Goal: Communication & Community: Answer question/provide support

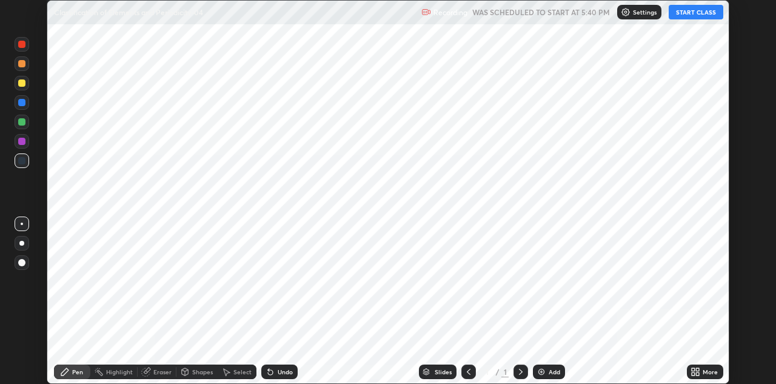
scroll to position [384, 776]
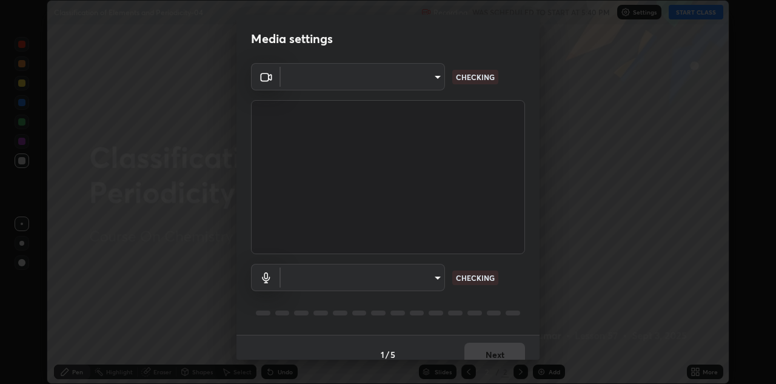
type input "440dc819fc980925616b5f394eaa9fa6086b7f53d6b22e7c60974c41b8a748ff"
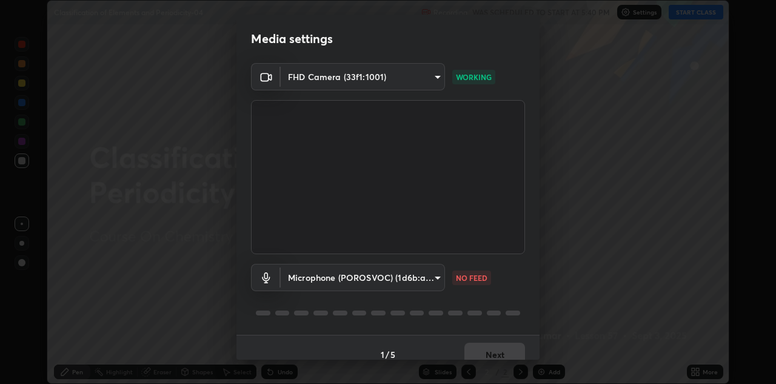
scroll to position [14, 0]
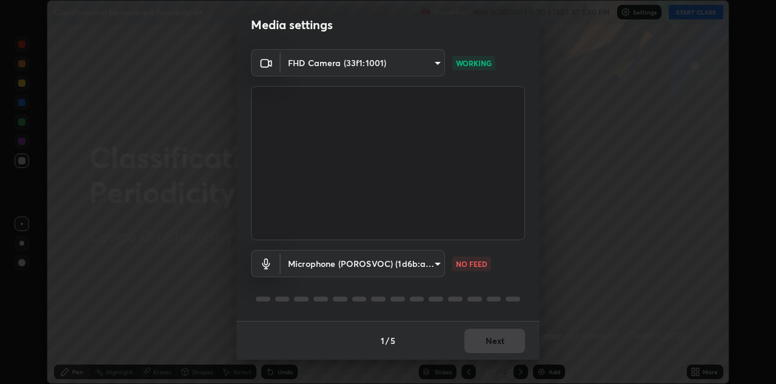
click at [432, 264] on body "Erase all Classification of Elements and Periodicity-04 Recording WAS SCHEDULED…" at bounding box center [388, 192] width 776 height 384
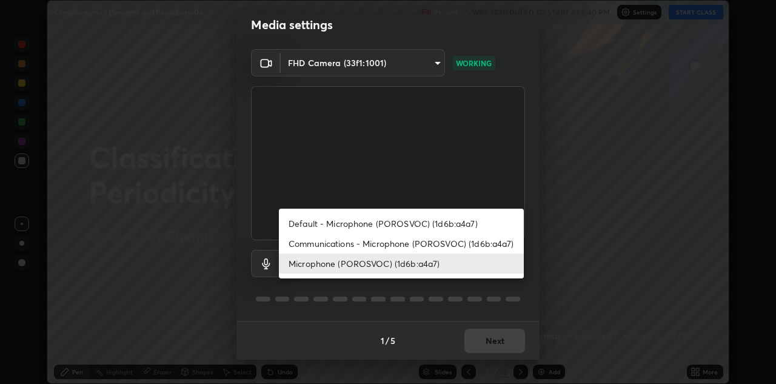
click at [423, 239] on li "Communications - Microphone (POROSVOC) (1d6b:a4a7)" at bounding box center [401, 243] width 245 height 20
type input "communications"
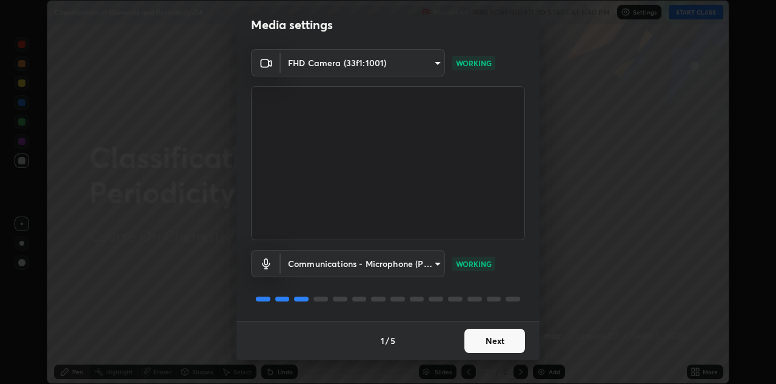
click at [500, 338] on button "Next" at bounding box center [494, 341] width 61 height 24
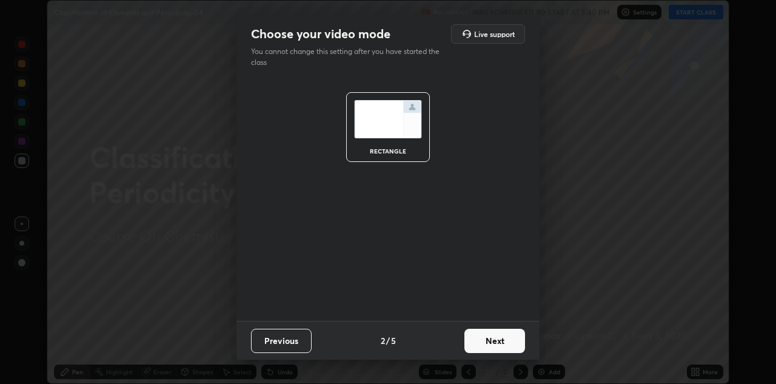
click at [501, 335] on button "Next" at bounding box center [494, 341] width 61 height 24
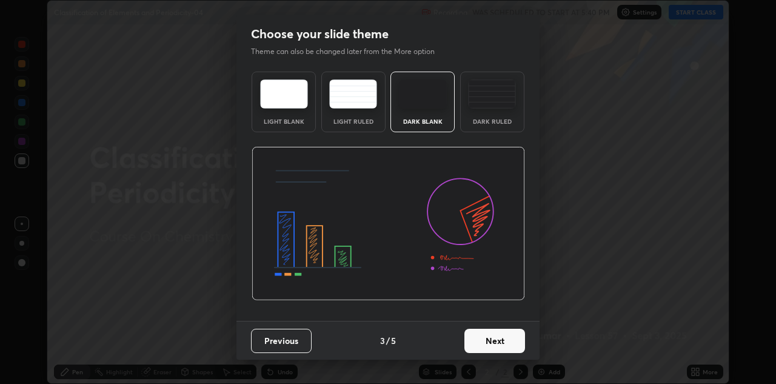
click at [510, 341] on button "Next" at bounding box center [494, 341] width 61 height 24
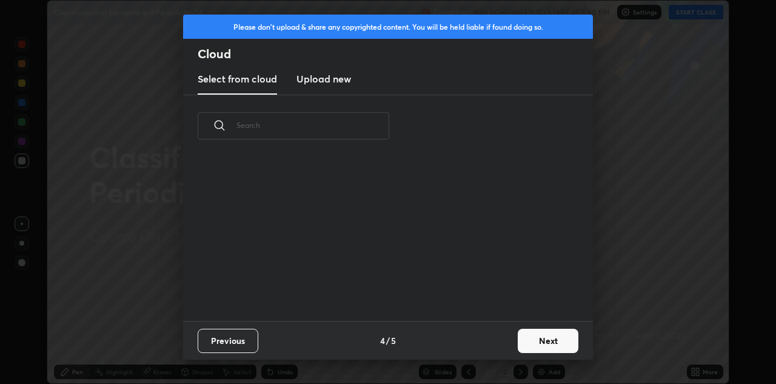
click at [518, 335] on button "Next" at bounding box center [548, 341] width 61 height 24
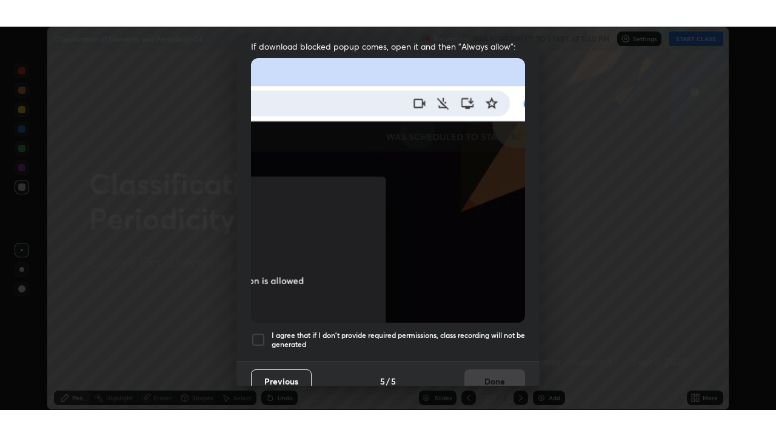
scroll to position [261, 0]
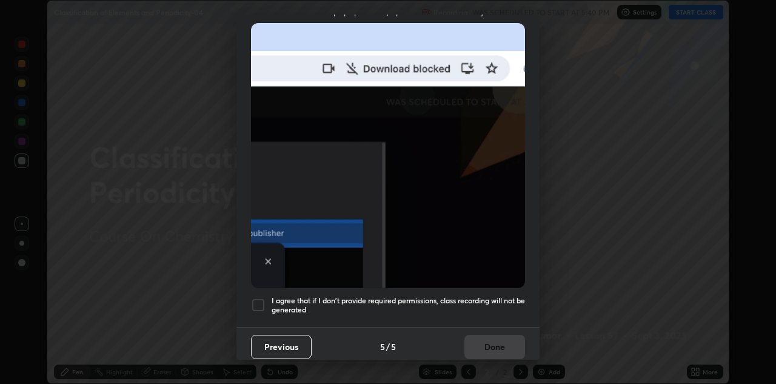
click at [508, 296] on h5 "I agree that if I don't provide required permissions, class recording will not …" at bounding box center [398, 305] width 253 height 19
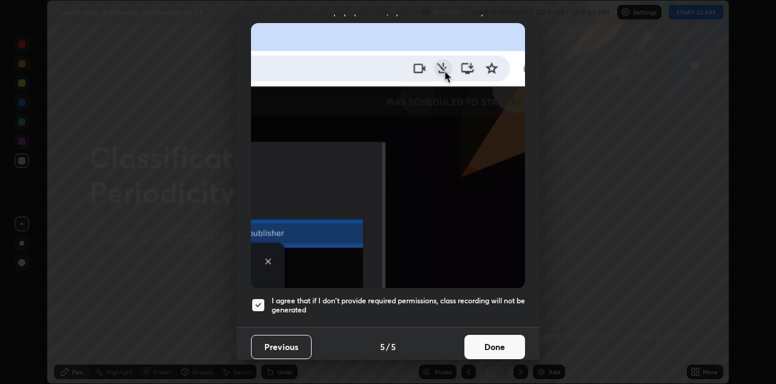
click at [272, 296] on h5 "I agree that if I don't provide required permissions, class recording will not …" at bounding box center [398, 305] width 253 height 19
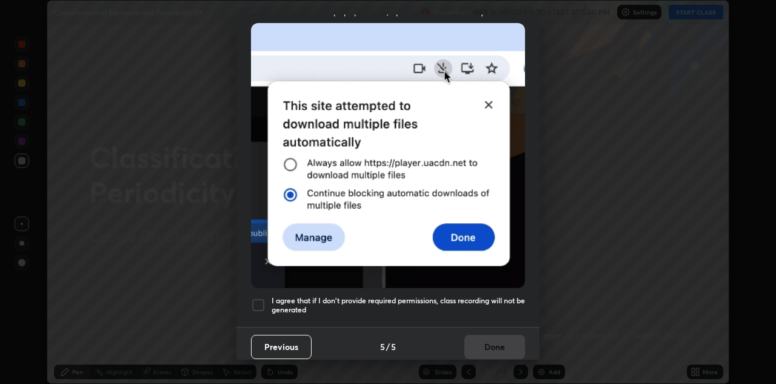
click at [252, 298] on div at bounding box center [258, 305] width 15 height 15
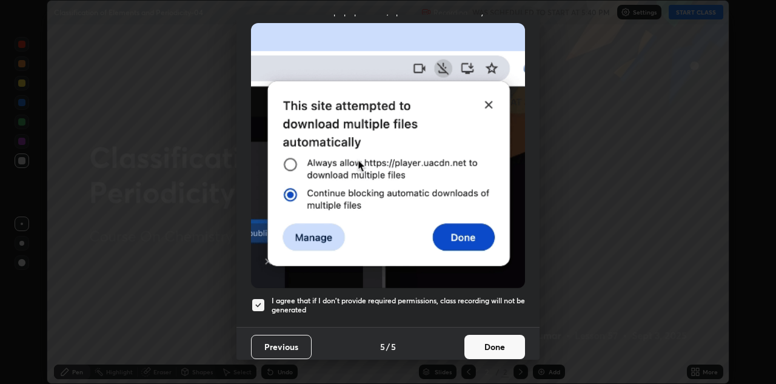
click at [501, 335] on button "Done" at bounding box center [494, 347] width 61 height 24
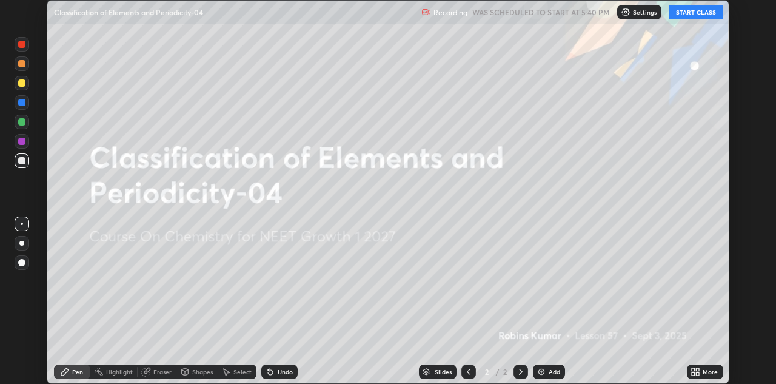
click at [698, 367] on icon at bounding box center [695, 372] width 10 height 10
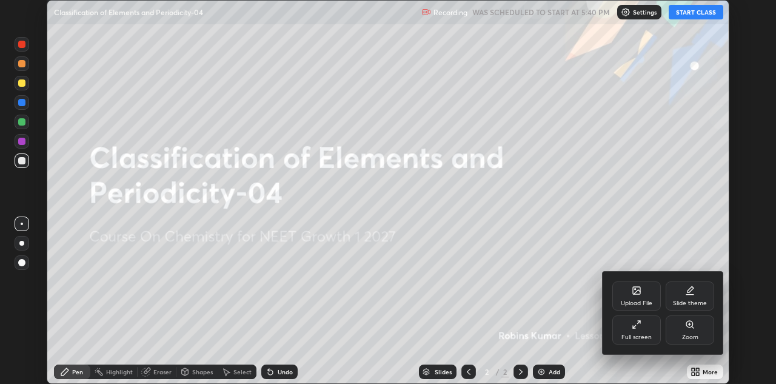
click at [633, 330] on div "Full screen" at bounding box center [636, 329] width 48 height 29
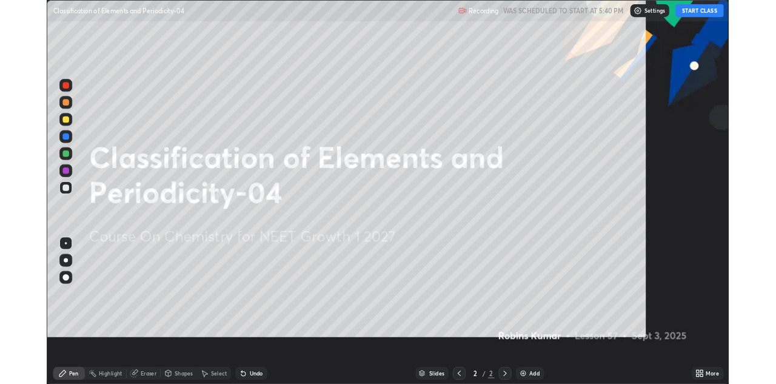
scroll to position [436, 776]
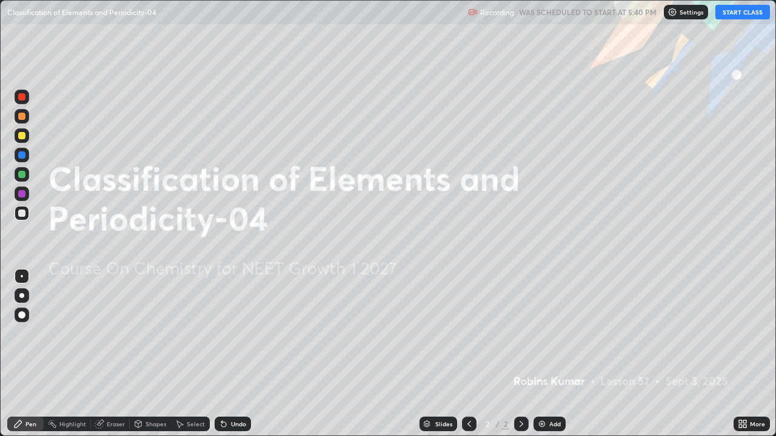
click at [726, 17] on button "START CLASS" at bounding box center [742, 12] width 55 height 15
click at [547, 383] on div "Add" at bounding box center [549, 424] width 32 height 15
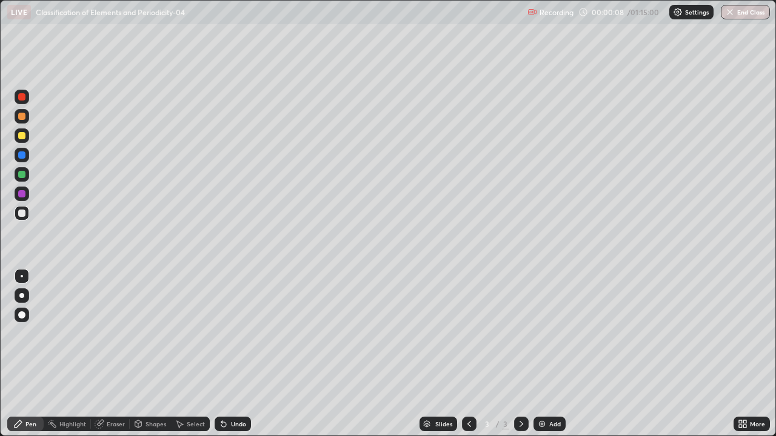
click at [545, 383] on img at bounding box center [542, 424] width 10 height 10
click at [544, 383] on img at bounding box center [542, 424] width 10 height 10
click at [543, 383] on img at bounding box center [542, 424] width 10 height 10
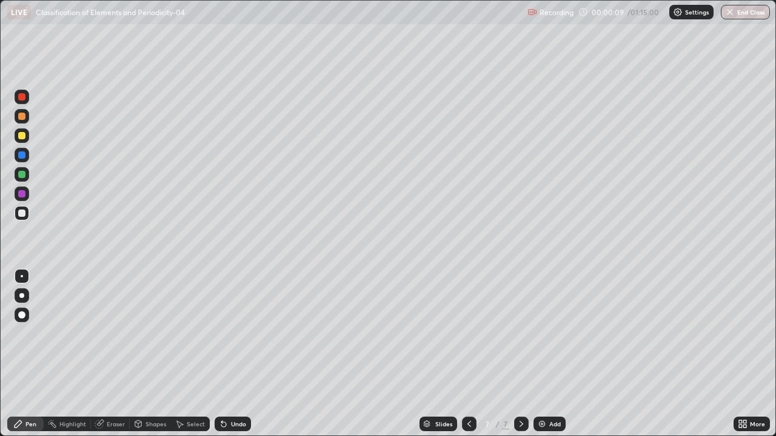
click at [541, 383] on img at bounding box center [542, 424] width 10 height 10
click at [542, 383] on img at bounding box center [542, 424] width 10 height 10
click at [543, 383] on img at bounding box center [542, 424] width 10 height 10
click at [468, 383] on icon at bounding box center [469, 424] width 10 height 10
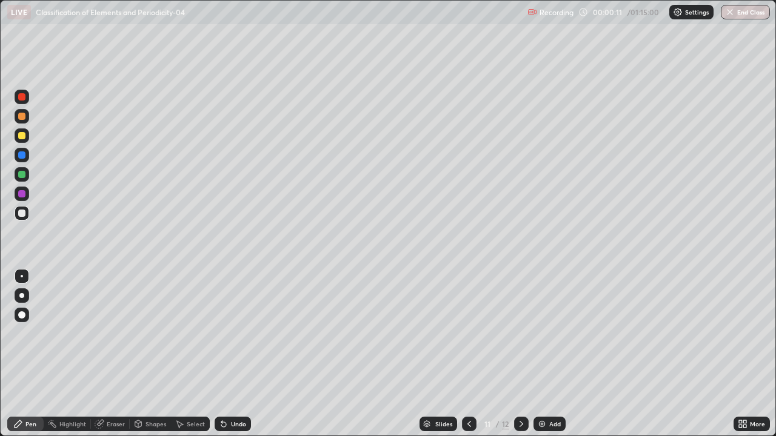
click at [468, 383] on icon at bounding box center [469, 424] width 10 height 10
click at [469, 383] on icon at bounding box center [469, 424] width 10 height 10
click at [467, 383] on icon at bounding box center [469, 424] width 10 height 10
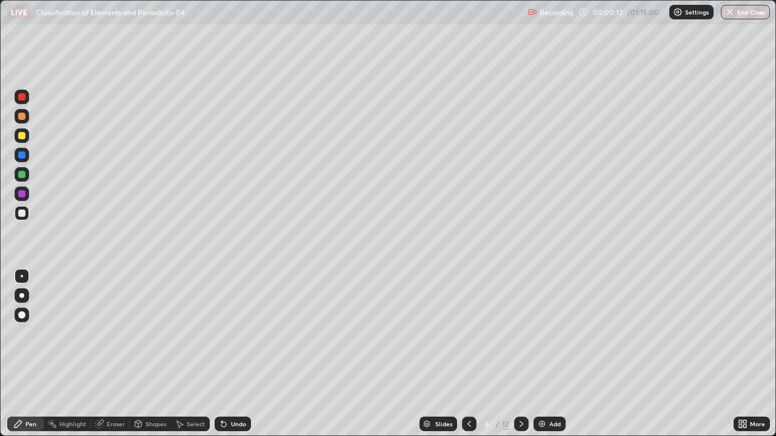
click at [467, 383] on icon at bounding box center [469, 424] width 10 height 10
click at [468, 383] on icon at bounding box center [469, 424] width 10 height 10
click at [467, 383] on icon at bounding box center [469, 424] width 10 height 10
click at [22, 136] on div at bounding box center [21, 135] width 7 height 7
click at [26, 173] on div at bounding box center [22, 174] width 15 height 15
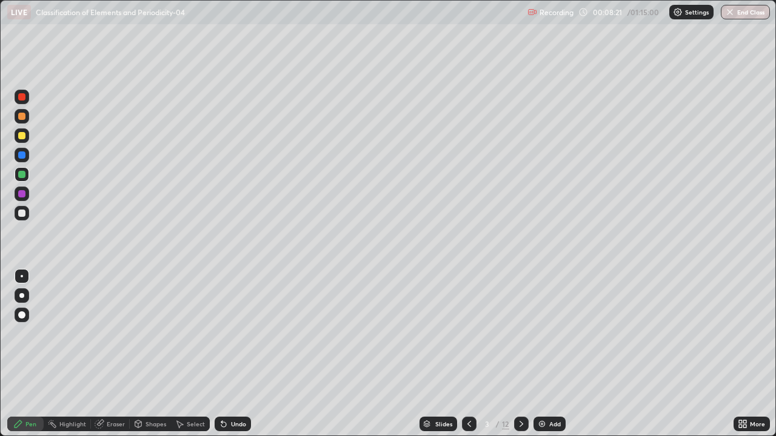
click at [21, 195] on div at bounding box center [21, 193] width 7 height 7
click at [19, 215] on div at bounding box center [21, 213] width 7 height 7
click at [26, 156] on div at bounding box center [22, 155] width 15 height 15
click at [27, 215] on div at bounding box center [22, 213] width 15 height 15
click at [25, 179] on div at bounding box center [22, 174] width 15 height 15
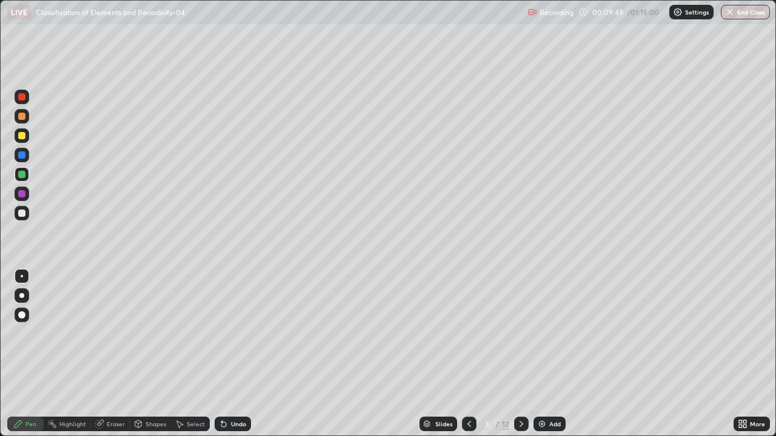
click at [27, 198] on div at bounding box center [22, 194] width 15 height 15
click at [27, 213] on div at bounding box center [22, 213] width 15 height 15
click at [37, 383] on div "Pen" at bounding box center [25, 424] width 36 height 15
click at [24, 197] on div at bounding box center [21, 193] width 7 height 7
click at [22, 136] on div at bounding box center [21, 135] width 7 height 7
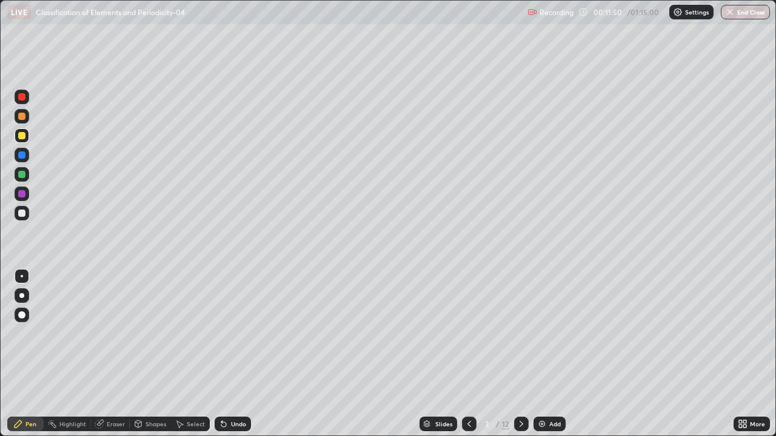
click at [27, 212] on div at bounding box center [22, 213] width 15 height 15
click at [28, 136] on div at bounding box center [22, 136] width 15 height 15
click at [520, 383] on icon at bounding box center [521, 424] width 10 height 10
click at [26, 115] on div at bounding box center [22, 116] width 15 height 15
click at [202, 383] on div "Select" at bounding box center [196, 424] width 18 height 6
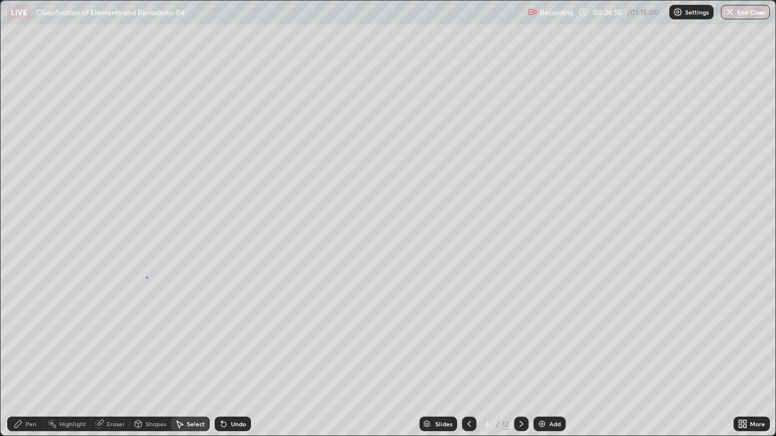
click at [146, 277] on div "0 ° Undo Copy Duplicate Duplicate to new slide Delete" at bounding box center [388, 218] width 775 height 435
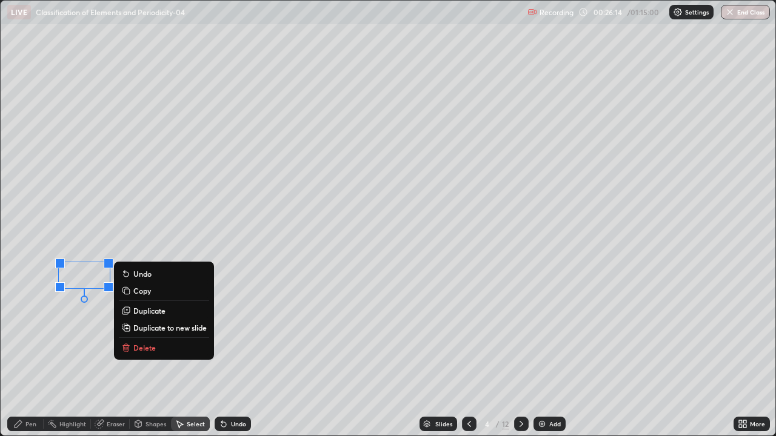
click at [156, 232] on div "0 ° Undo Copy Duplicate Duplicate to new slide Delete" at bounding box center [388, 218] width 775 height 435
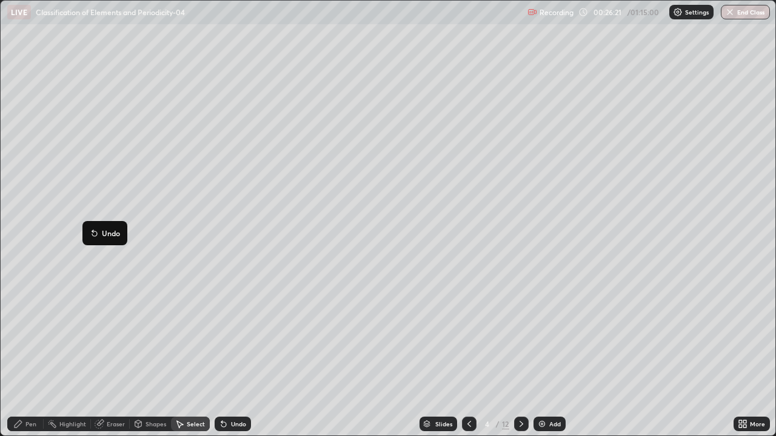
click at [159, 177] on div "0 ° Undo Copy Duplicate Duplicate to new slide Delete" at bounding box center [388, 218] width 775 height 435
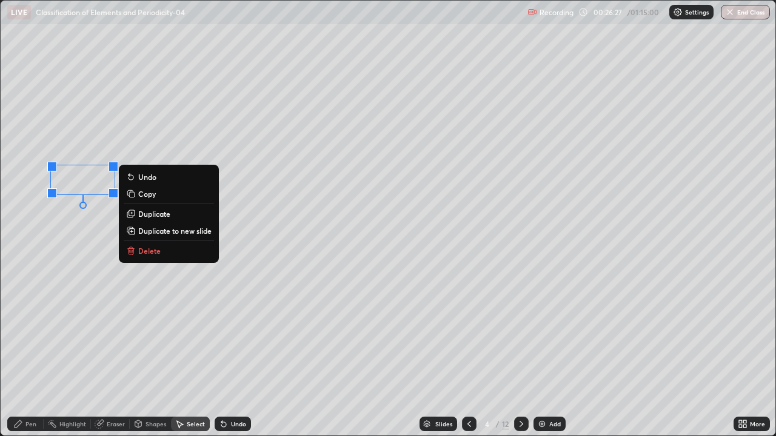
click at [154, 141] on div "0 ° Undo Copy Duplicate Duplicate to new slide Delete" at bounding box center [388, 218] width 775 height 435
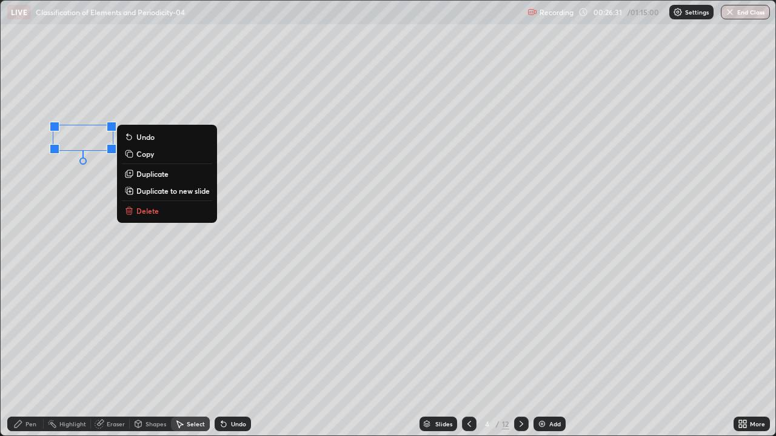
click at [174, 102] on div "0 ° Undo Copy Duplicate Duplicate to new slide Delete" at bounding box center [388, 218] width 775 height 435
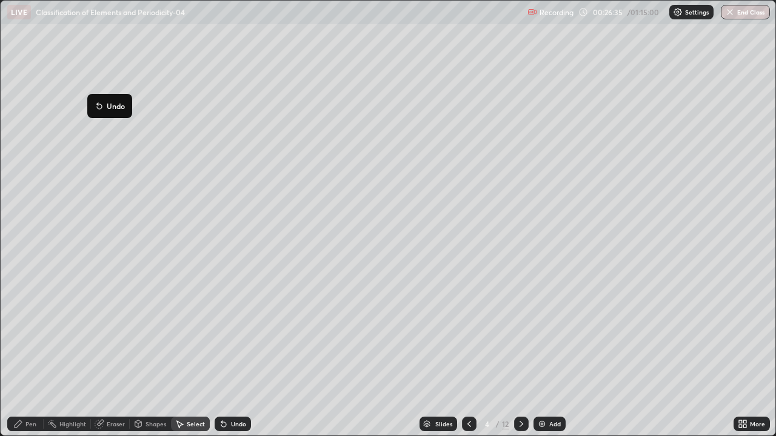
click at [191, 149] on div "0 ° Undo Copy Duplicate Duplicate to new slide Delete" at bounding box center [388, 218] width 775 height 435
click at [26, 383] on div "Pen" at bounding box center [30, 424] width 11 height 6
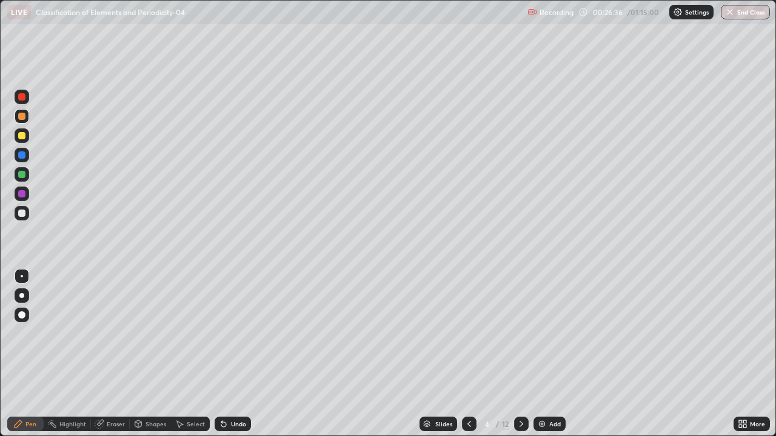
click at [22, 214] on div at bounding box center [21, 213] width 7 height 7
click at [24, 174] on div at bounding box center [21, 174] width 7 height 7
click at [468, 383] on icon at bounding box center [469, 424] width 10 height 10
click at [540, 383] on img at bounding box center [542, 424] width 10 height 10
click at [23, 116] on div at bounding box center [21, 116] width 7 height 7
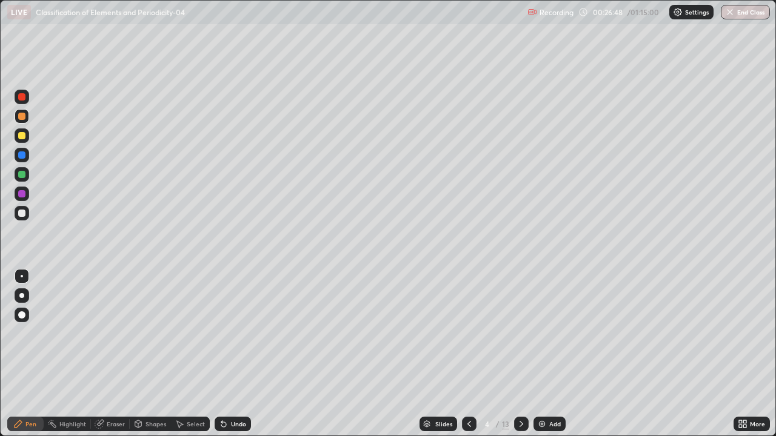
click at [233, 383] on div "Undo" at bounding box center [238, 424] width 15 height 6
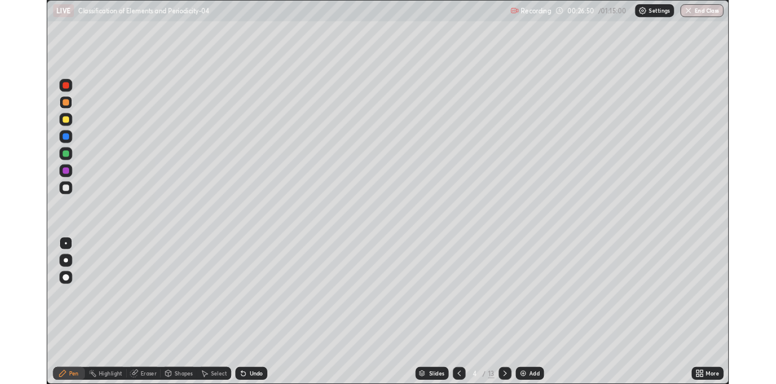
scroll to position [60236, 59844]
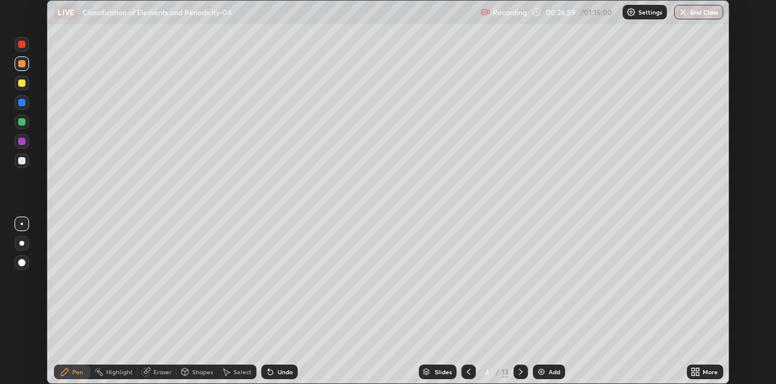
scroll to position [384, 775]
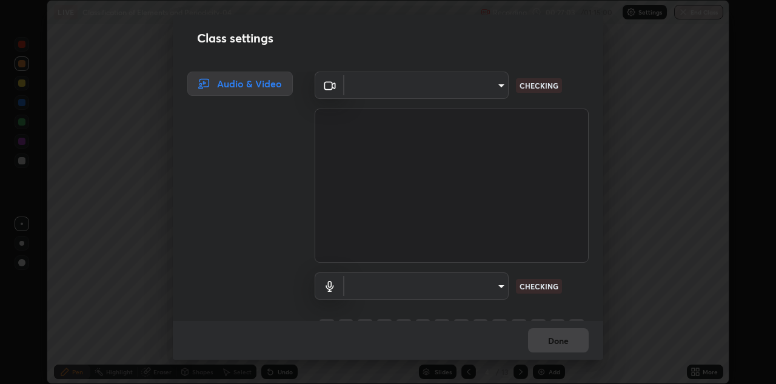
type input "440dc819fc980925616b5f394eaa9fa6086b7f53d6b22e7c60974c41b8a748ff"
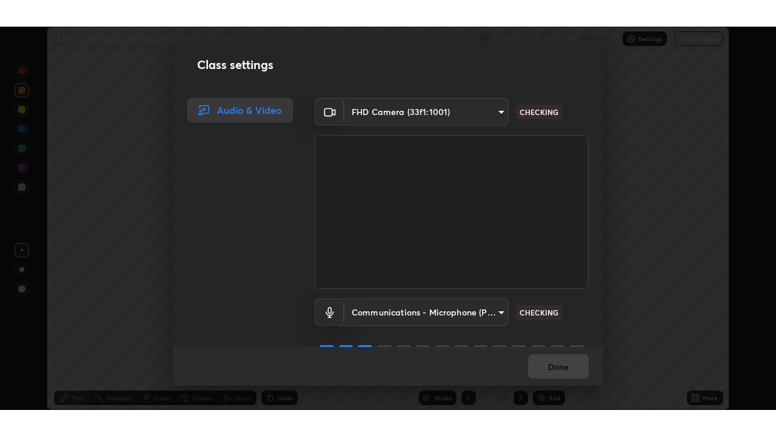
scroll to position [26, 0]
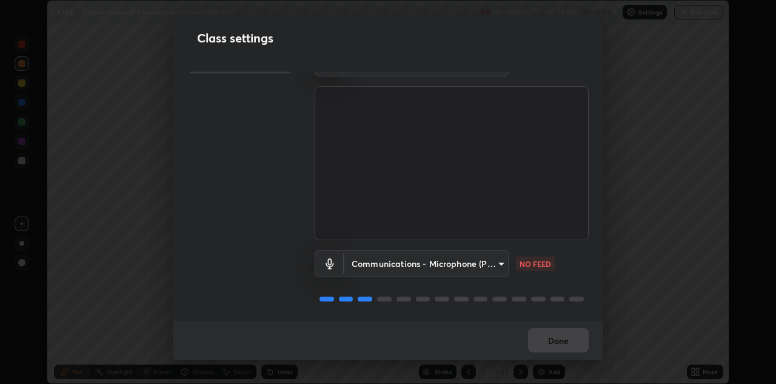
click at [500, 258] on body "Erase all LIVE Classification of Elements and Periodicity-04 Recording 00:27:09…" at bounding box center [388, 192] width 776 height 384
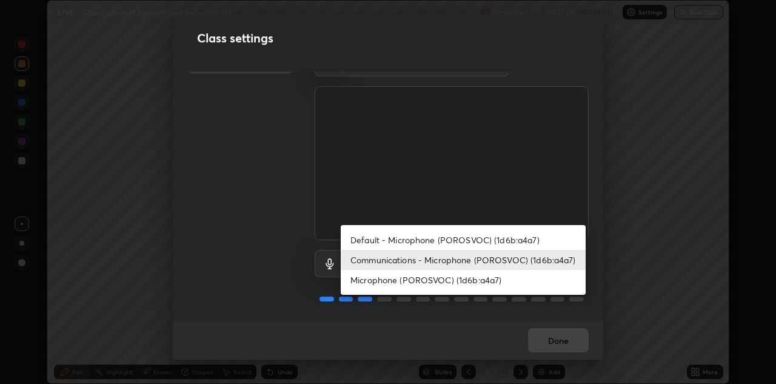
click at [490, 281] on li "Microphone (POROSVOC) (1d6b:a4a7)" at bounding box center [463, 280] width 245 height 20
type input "a8dc299e8fc21525c96bf03e4a2e751238964999b58f36214a43347f43683e08"
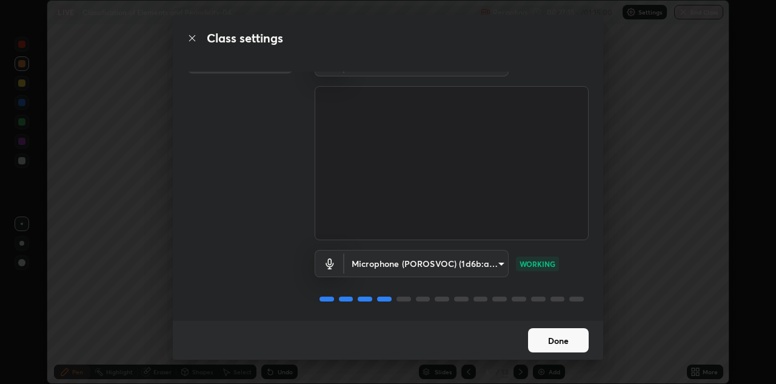
click at [569, 333] on button "Done" at bounding box center [558, 340] width 61 height 24
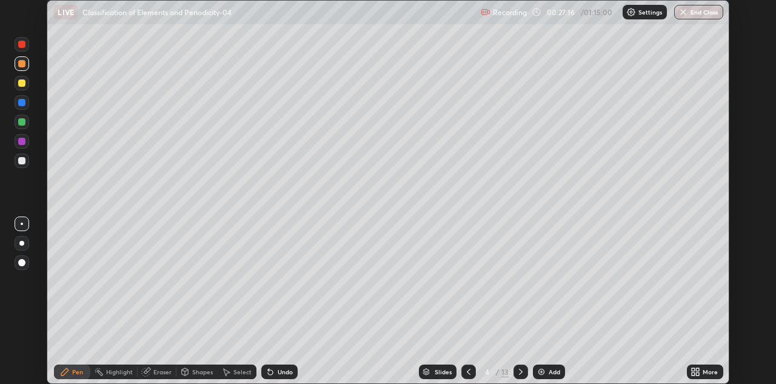
click at [698, 369] on icon at bounding box center [697, 369] width 3 height 3
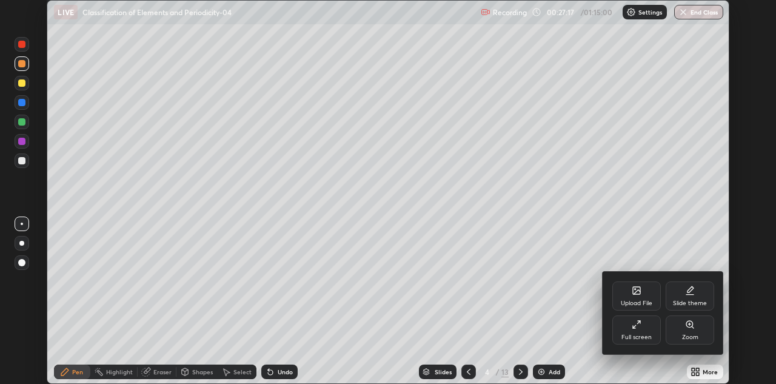
click at [631, 322] on div "Full screen" at bounding box center [636, 329] width 48 height 29
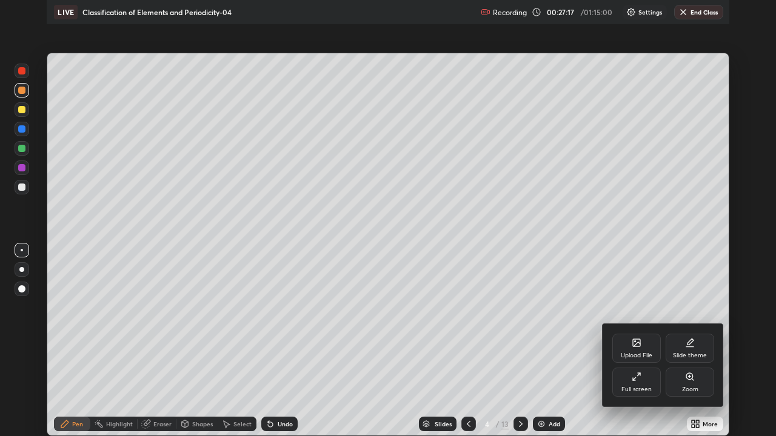
scroll to position [436, 776]
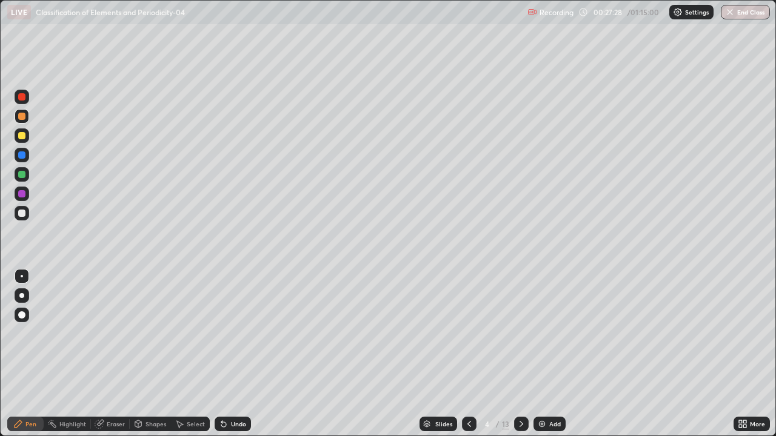
click at [24, 218] on div at bounding box center [22, 213] width 15 height 15
click at [516, 383] on icon at bounding box center [521, 424] width 10 height 10
click at [241, 383] on div "Undo" at bounding box center [238, 424] width 15 height 6
click at [236, 383] on div "Undo" at bounding box center [238, 424] width 15 height 6
click at [237, 383] on div "Undo" at bounding box center [238, 424] width 15 height 6
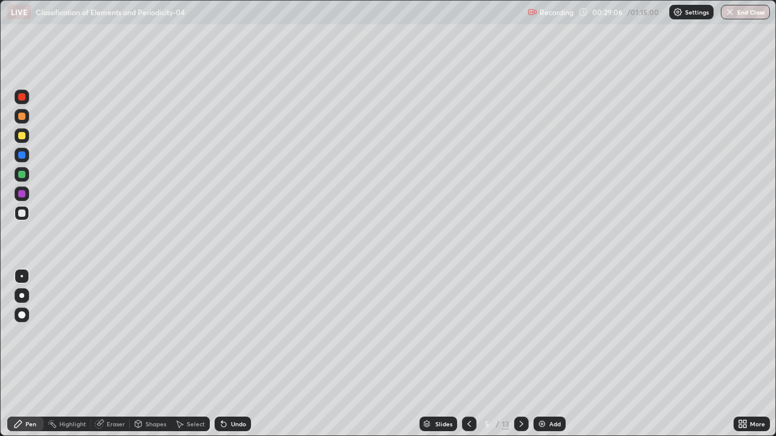
click at [237, 383] on div "Undo" at bounding box center [238, 424] width 15 height 6
click at [24, 175] on div at bounding box center [21, 174] width 7 height 7
click at [241, 383] on div "Undo" at bounding box center [238, 424] width 15 height 6
click at [244, 383] on div "Undo" at bounding box center [233, 424] width 36 height 15
click at [467, 383] on icon at bounding box center [469, 424] width 10 height 10
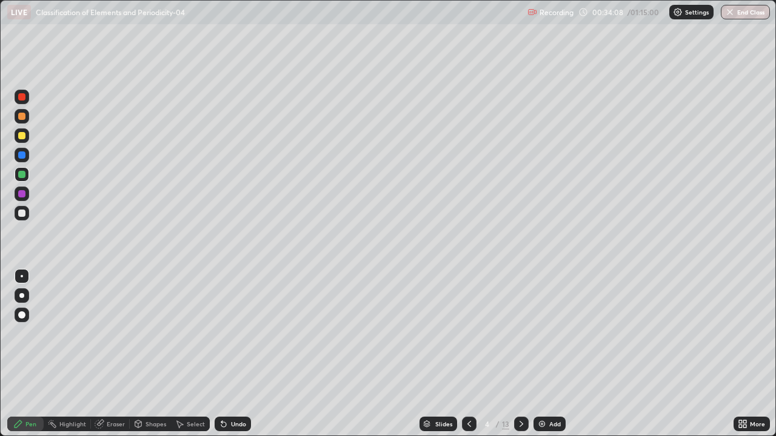
click at [463, 383] on div at bounding box center [469, 424] width 15 height 15
click at [520, 383] on icon at bounding box center [522, 424] width 4 height 6
click at [470, 383] on icon at bounding box center [469, 424] width 10 height 10
click at [518, 383] on icon at bounding box center [521, 424] width 10 height 10
click at [520, 383] on icon at bounding box center [521, 424] width 10 height 10
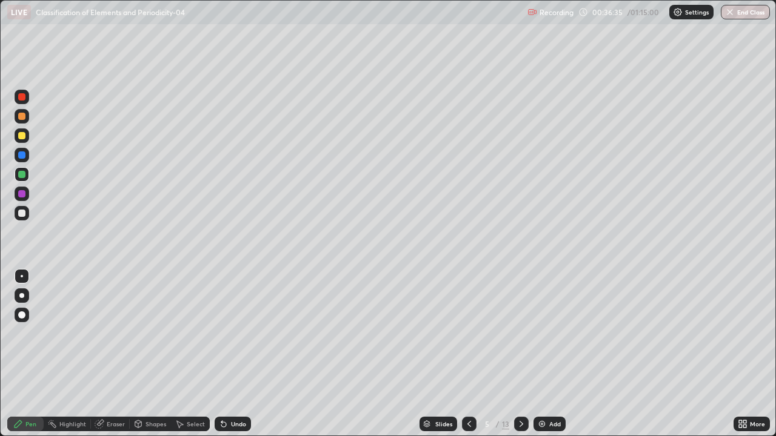
click at [468, 383] on icon at bounding box center [469, 424] width 10 height 10
click at [514, 383] on div at bounding box center [521, 424] width 15 height 15
click at [22, 196] on div at bounding box center [21, 193] width 7 height 7
click at [27, 193] on div at bounding box center [22, 194] width 15 height 15
click at [468, 383] on icon at bounding box center [469, 424] width 4 height 6
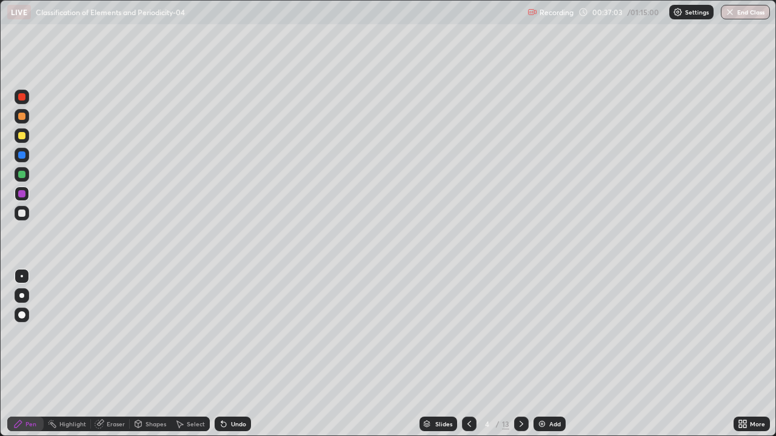
click at [467, 383] on icon at bounding box center [469, 424] width 10 height 10
click at [518, 383] on icon at bounding box center [521, 424] width 10 height 10
click at [514, 383] on div at bounding box center [521, 424] width 15 height 15
click at [472, 383] on icon at bounding box center [469, 424] width 10 height 10
click at [467, 383] on div at bounding box center [469, 424] width 15 height 15
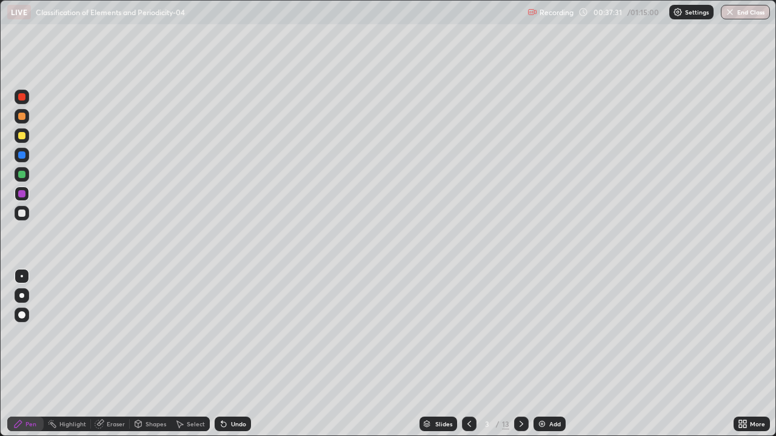
click at [516, 383] on div at bounding box center [521, 424] width 15 height 15
click at [518, 383] on div at bounding box center [521, 424] width 15 height 24
click at [468, 383] on icon at bounding box center [469, 424] width 10 height 10
click at [469, 383] on icon at bounding box center [469, 424] width 4 height 6
click at [521, 383] on icon at bounding box center [521, 424] width 10 height 10
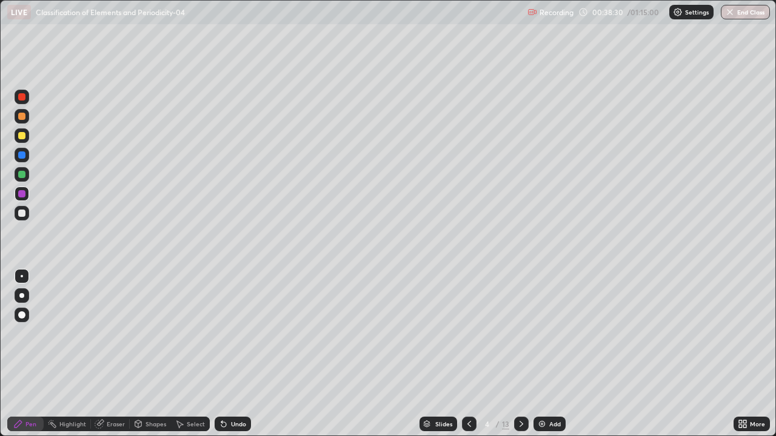
click at [519, 383] on icon at bounding box center [521, 424] width 10 height 10
click at [25, 155] on div at bounding box center [21, 155] width 7 height 7
click at [27, 96] on div at bounding box center [22, 97] width 15 height 15
click at [23, 155] on div at bounding box center [21, 155] width 7 height 7
click at [22, 97] on div at bounding box center [21, 96] width 7 height 7
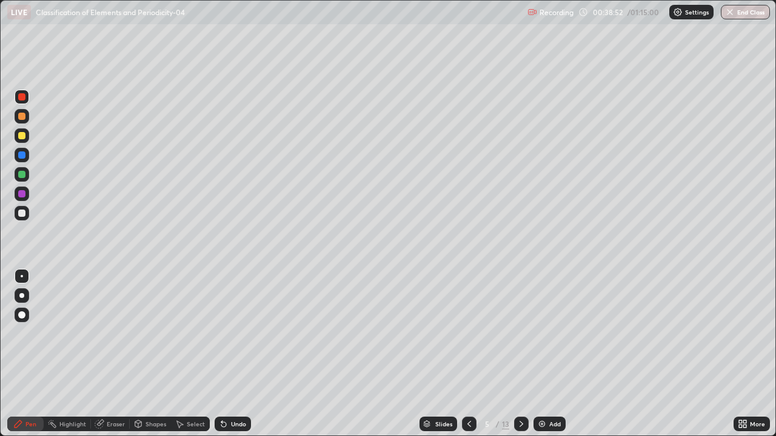
click at [22, 155] on div at bounding box center [21, 155] width 7 height 7
click at [27, 102] on div at bounding box center [22, 97] width 15 height 15
click at [28, 154] on div at bounding box center [22, 155] width 15 height 15
click at [229, 383] on div "Undo" at bounding box center [233, 424] width 36 height 15
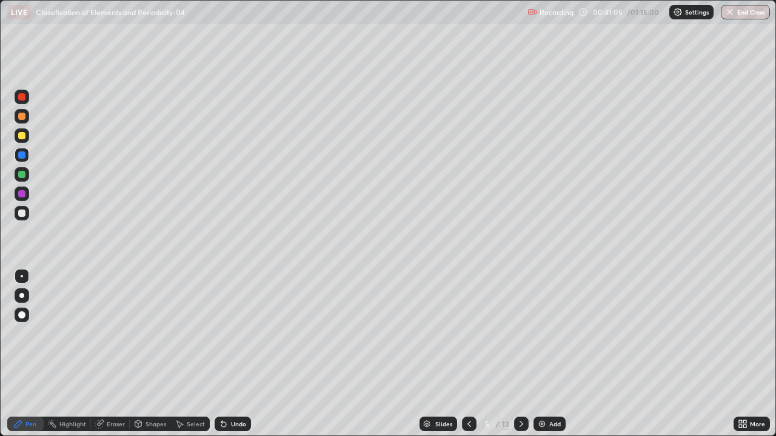
click at [152, 383] on div "Shapes" at bounding box center [150, 424] width 41 height 15
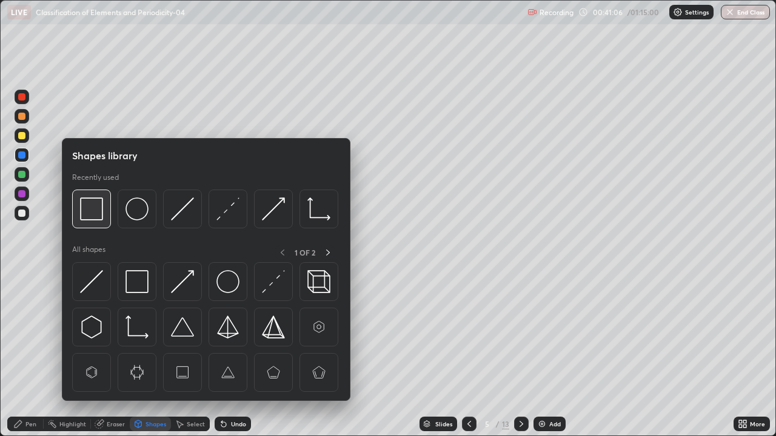
click at [88, 221] on img at bounding box center [91, 209] width 23 height 23
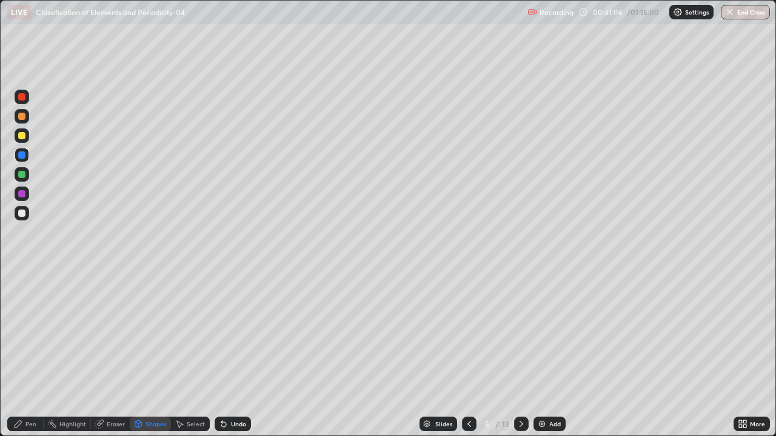
click at [27, 99] on div at bounding box center [22, 97] width 15 height 15
click at [69, 383] on div "Highlight" at bounding box center [72, 424] width 27 height 6
click at [27, 215] on div at bounding box center [22, 213] width 15 height 15
click at [520, 383] on icon at bounding box center [522, 424] width 4 height 6
click at [35, 383] on div "Pen" at bounding box center [30, 424] width 11 height 6
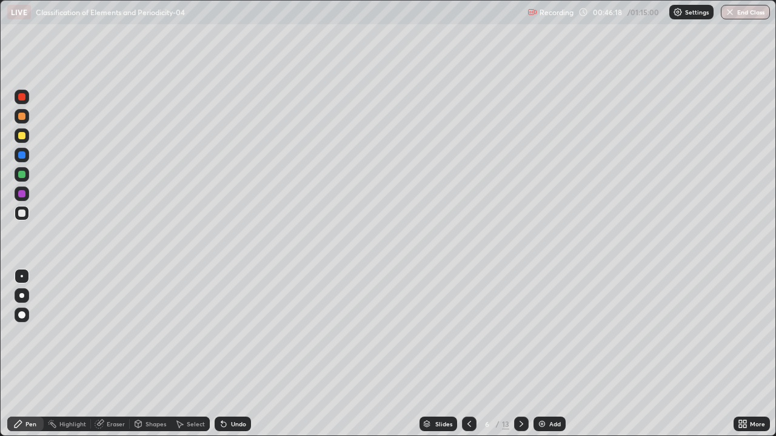
click at [22, 175] on div at bounding box center [21, 174] width 7 height 7
click at [22, 213] on div at bounding box center [21, 213] width 7 height 7
click at [224, 383] on div "Undo" at bounding box center [233, 424] width 36 height 15
click at [79, 383] on div "Highlight" at bounding box center [72, 424] width 27 height 6
click at [23, 198] on div at bounding box center [22, 194] width 15 height 15
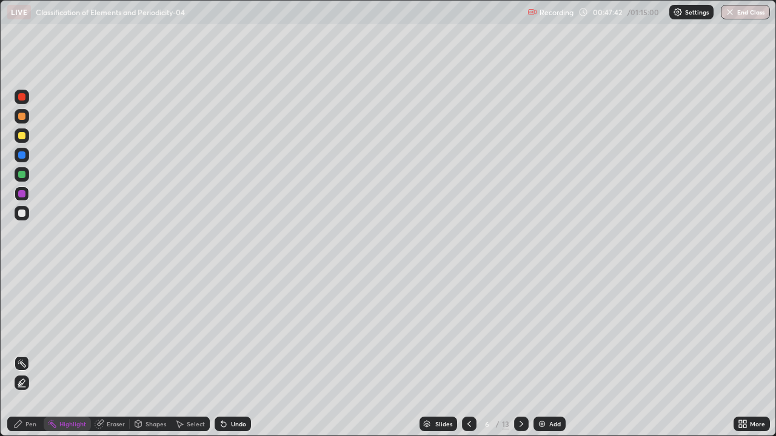
click at [24, 218] on div at bounding box center [22, 213] width 15 height 15
click at [26, 136] on div at bounding box center [22, 136] width 15 height 15
click at [28, 383] on div "Pen" at bounding box center [30, 424] width 11 height 6
click at [23, 193] on div at bounding box center [21, 193] width 7 height 7
click at [26, 120] on div at bounding box center [22, 116] width 15 height 15
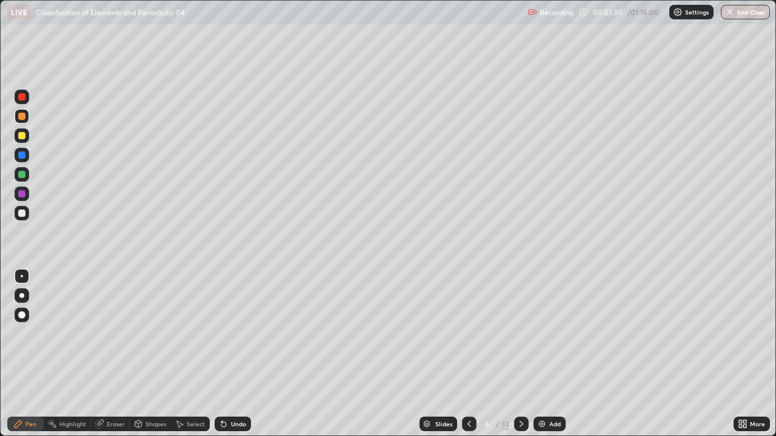
click at [110, 383] on div "Eraser" at bounding box center [110, 424] width 39 height 15
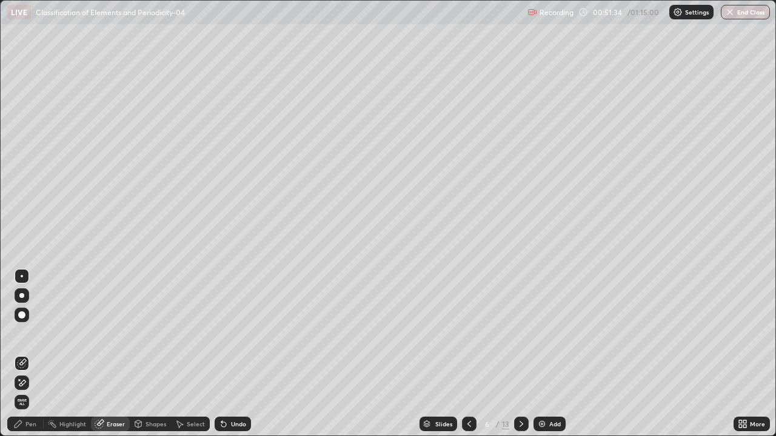
click at [157, 383] on div "Shapes" at bounding box center [155, 424] width 21 height 6
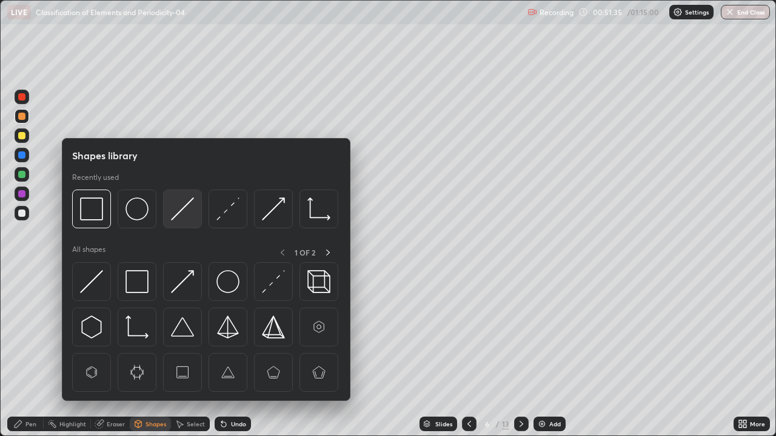
click at [173, 210] on img at bounding box center [182, 209] width 23 height 23
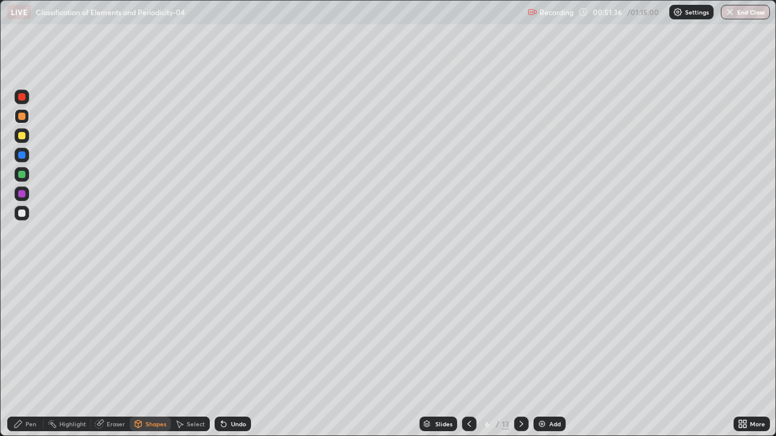
click at [21, 172] on div at bounding box center [21, 174] width 7 height 7
click at [29, 383] on div "Pen" at bounding box center [30, 424] width 11 height 6
click at [23, 113] on div at bounding box center [21, 116] width 7 height 7
click at [21, 195] on div at bounding box center [21, 193] width 7 height 7
click at [24, 156] on div at bounding box center [21, 155] width 7 height 7
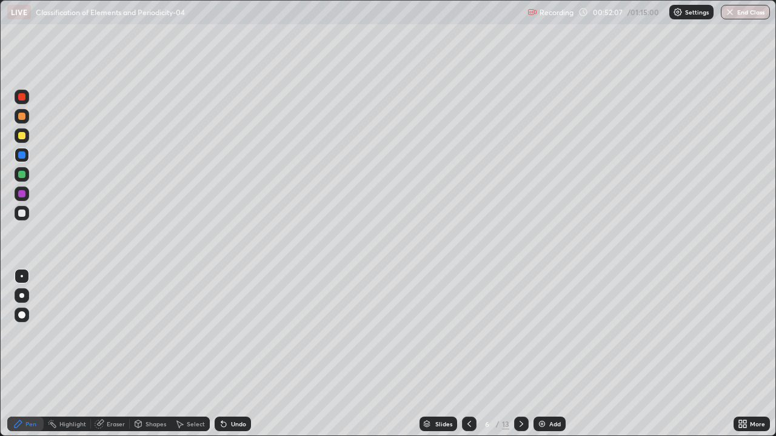
click at [22, 194] on div at bounding box center [21, 193] width 7 height 7
click at [21, 153] on div at bounding box center [21, 155] width 7 height 7
click at [23, 194] on div at bounding box center [21, 193] width 7 height 7
click at [24, 98] on div at bounding box center [21, 96] width 7 height 7
click at [78, 383] on div "Highlight" at bounding box center [72, 424] width 27 height 6
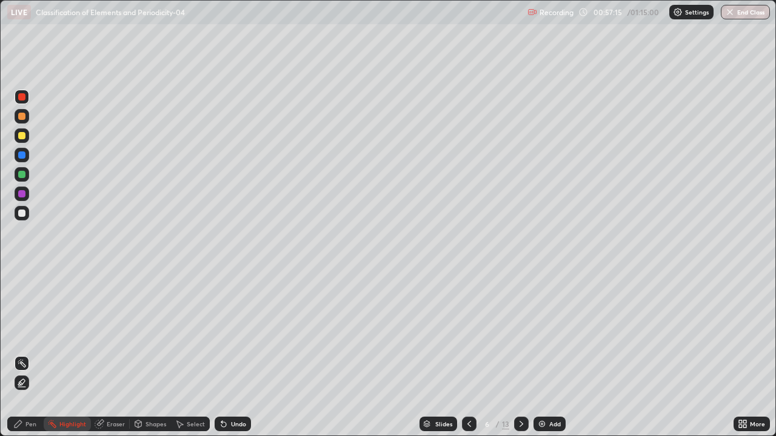
click at [22, 177] on div at bounding box center [21, 174] width 7 height 7
click at [505, 383] on div "13" at bounding box center [505, 424] width 7 height 11
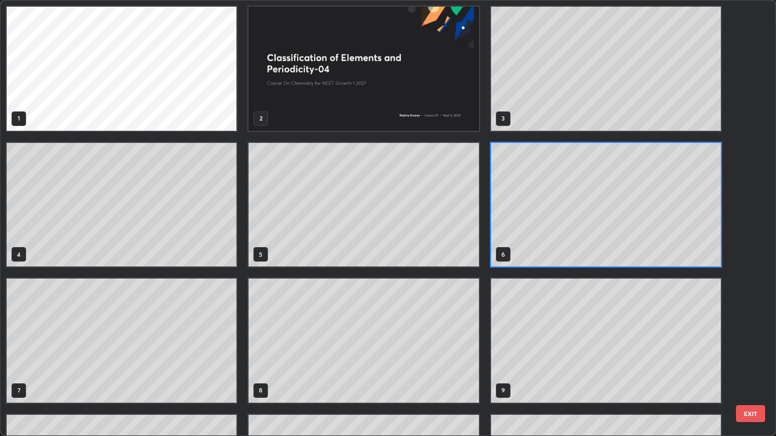
scroll to position [432, 769]
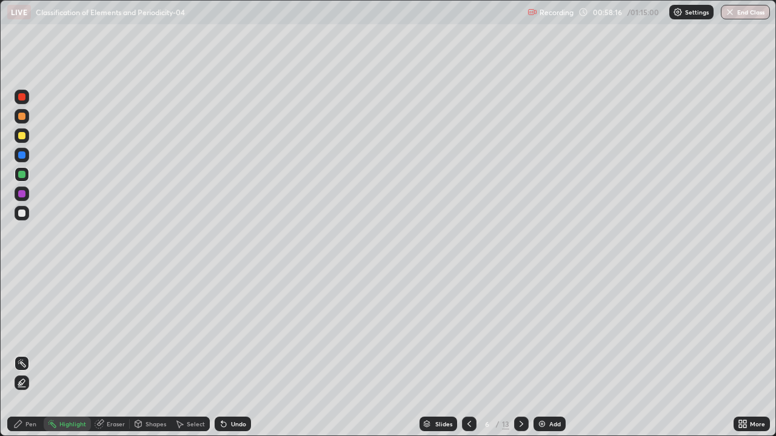
click at [518, 383] on icon at bounding box center [521, 424] width 10 height 10
click at [30, 383] on div "Pen" at bounding box center [30, 424] width 11 height 6
click at [21, 135] on div at bounding box center [21, 135] width 7 height 7
click at [22, 210] on div at bounding box center [21, 213] width 7 height 7
click at [238, 383] on div "Undo" at bounding box center [238, 424] width 15 height 6
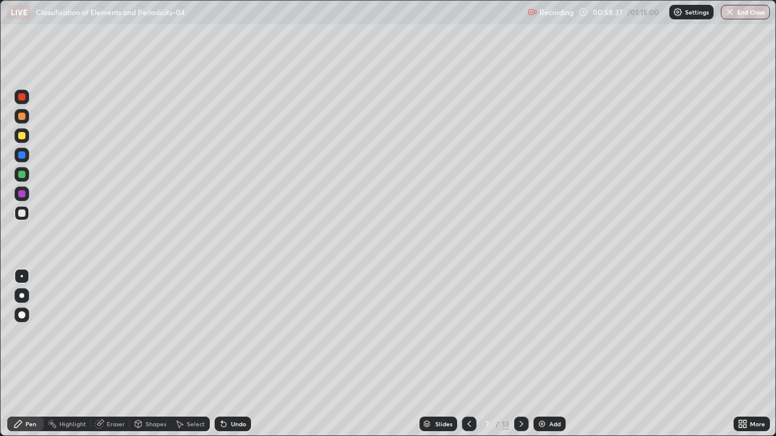
click at [240, 383] on div "Undo" at bounding box center [233, 424] width 36 height 15
click at [239, 383] on div "Undo" at bounding box center [233, 424] width 36 height 15
click at [242, 383] on div "Undo" at bounding box center [233, 424] width 36 height 15
click at [240, 383] on div "Undo" at bounding box center [230, 424] width 41 height 24
click at [240, 383] on div "Undo" at bounding box center [233, 424] width 36 height 15
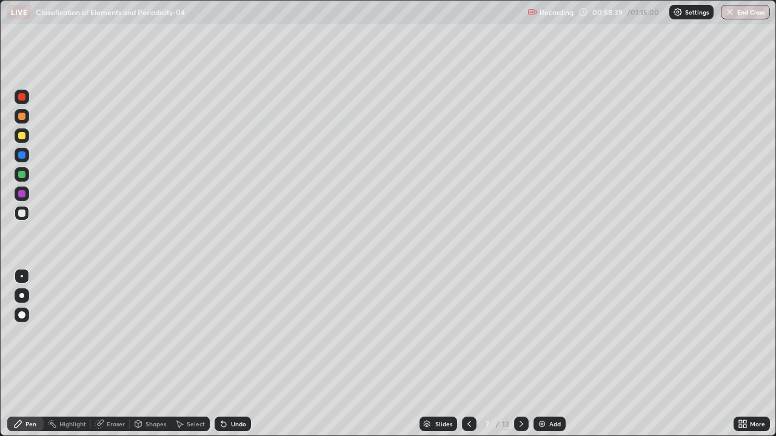
click at [239, 383] on div "Undo" at bounding box center [233, 424] width 36 height 15
click at [23, 155] on div at bounding box center [21, 155] width 7 height 7
click at [22, 175] on div at bounding box center [21, 174] width 7 height 7
click at [152, 383] on div "Shapes" at bounding box center [150, 424] width 41 height 15
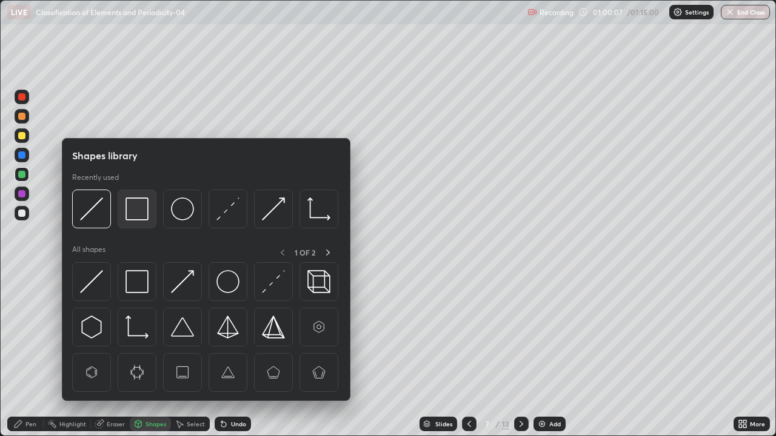
click at [136, 215] on img at bounding box center [136, 209] width 23 height 23
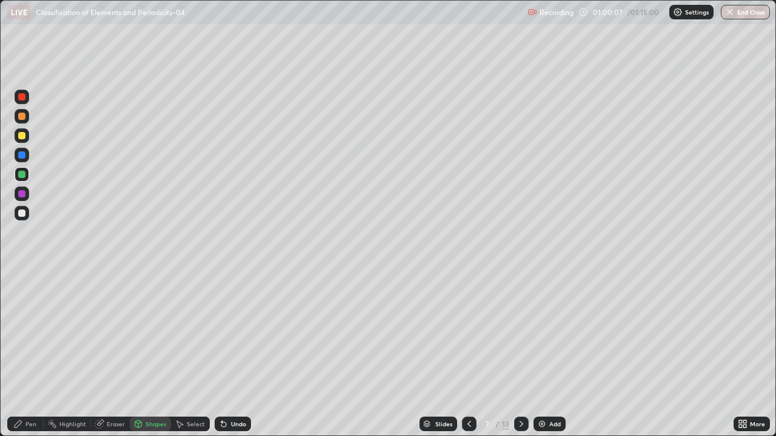
click at [22, 191] on div at bounding box center [21, 193] width 7 height 7
click at [24, 136] on div at bounding box center [21, 135] width 7 height 7
click at [25, 196] on div at bounding box center [21, 193] width 7 height 7
click at [22, 119] on div at bounding box center [21, 116] width 7 height 7
click at [228, 383] on div "Undo" at bounding box center [233, 424] width 36 height 15
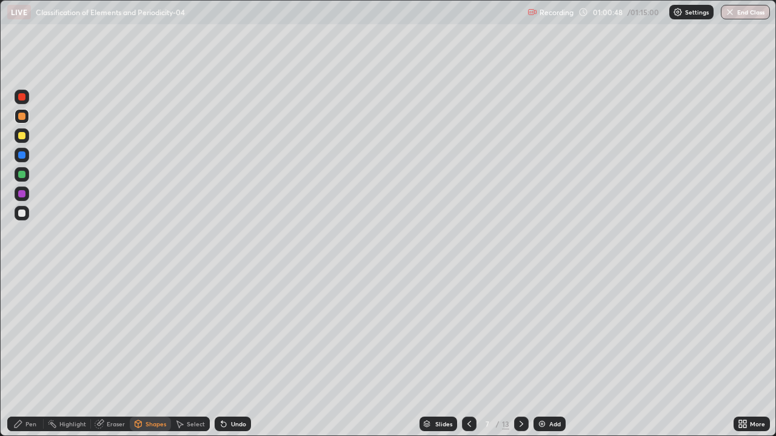
click at [29, 383] on div "Pen" at bounding box center [30, 424] width 11 height 6
click at [21, 193] on div at bounding box center [21, 193] width 7 height 7
click at [24, 213] on div at bounding box center [21, 213] width 7 height 7
click at [22, 192] on div at bounding box center [21, 193] width 7 height 7
click at [22, 213] on div at bounding box center [21, 213] width 7 height 7
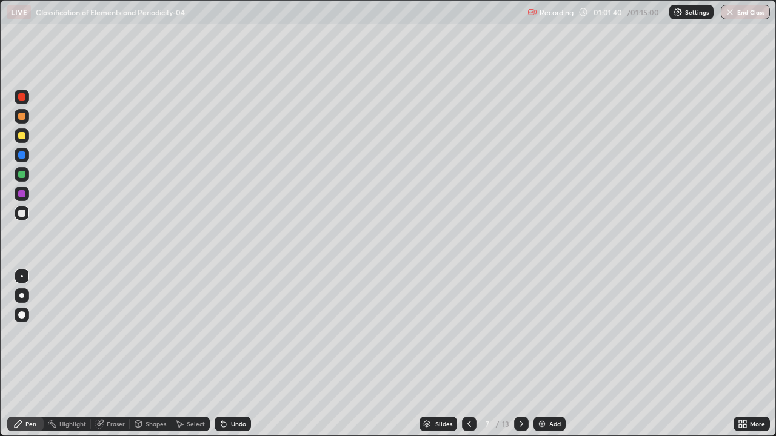
click at [149, 383] on div "Shapes" at bounding box center [155, 424] width 21 height 6
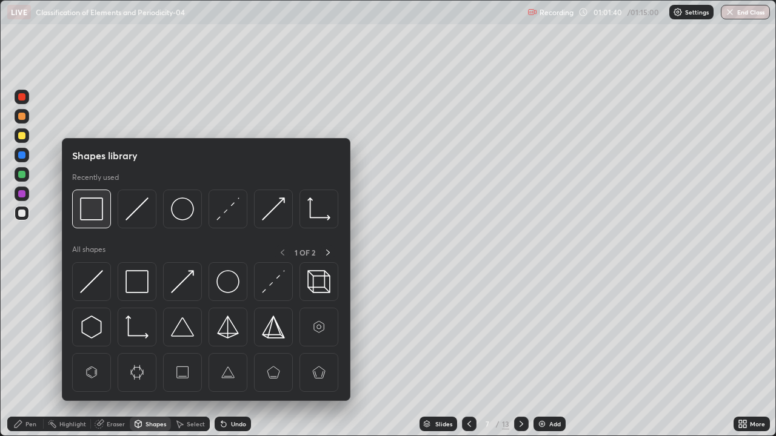
click at [90, 219] on img at bounding box center [91, 209] width 23 height 23
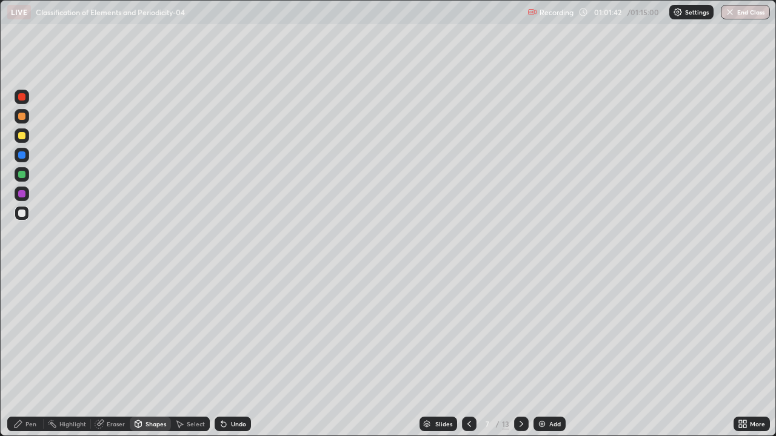
click at [21, 98] on div at bounding box center [21, 96] width 7 height 7
click at [27, 383] on div "Pen" at bounding box center [25, 424] width 36 height 15
click at [20, 176] on div at bounding box center [21, 174] width 7 height 7
click at [221, 383] on icon at bounding box center [223, 425] width 5 height 5
click at [22, 212] on div at bounding box center [21, 213] width 7 height 7
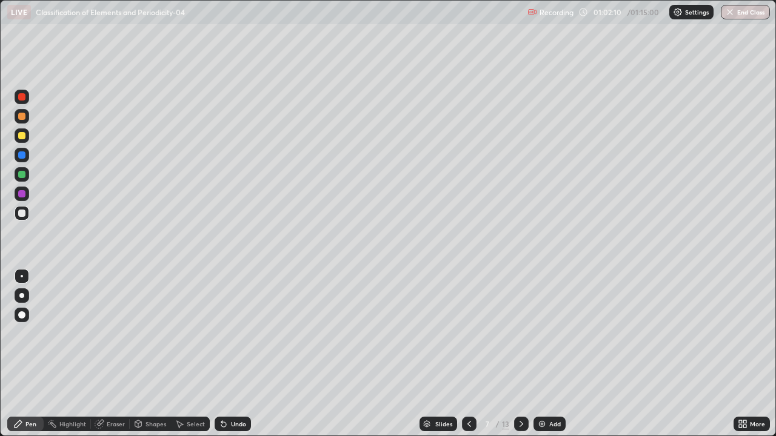
click at [24, 158] on div at bounding box center [21, 155] width 7 height 7
click at [222, 383] on icon at bounding box center [223, 425] width 5 height 5
click at [25, 179] on div at bounding box center [22, 174] width 15 height 15
click at [27, 156] on div at bounding box center [22, 155] width 15 height 15
click at [23, 116] on div at bounding box center [21, 116] width 7 height 7
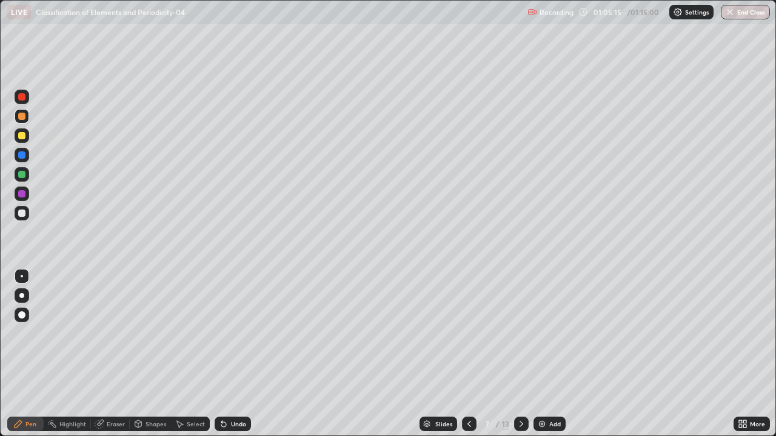
click at [22, 214] on div at bounding box center [21, 213] width 7 height 7
click at [21, 122] on div at bounding box center [22, 116] width 15 height 15
click at [28, 210] on div at bounding box center [22, 213] width 15 height 15
click at [520, 383] on icon at bounding box center [521, 424] width 10 height 10
click at [468, 383] on icon at bounding box center [469, 424] width 10 height 10
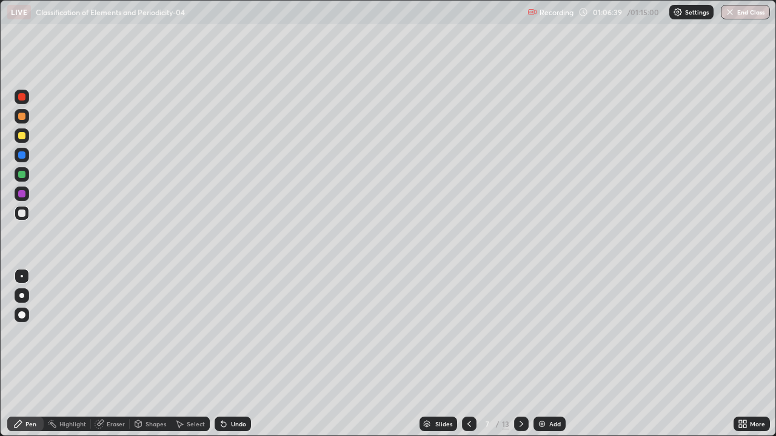
click at [521, 383] on icon at bounding box center [521, 424] width 10 height 10
click at [23, 119] on div at bounding box center [21, 116] width 7 height 7
click at [27, 212] on div at bounding box center [22, 213] width 15 height 15
click at [22, 173] on div at bounding box center [21, 174] width 7 height 7
click at [22, 158] on div at bounding box center [21, 155] width 7 height 7
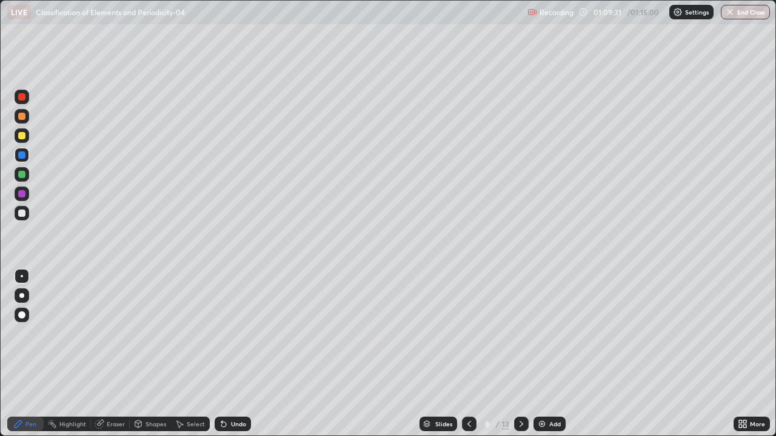
click at [22, 213] on div at bounding box center [21, 213] width 7 height 7
click at [72, 383] on div "Highlight" at bounding box center [67, 424] width 47 height 15
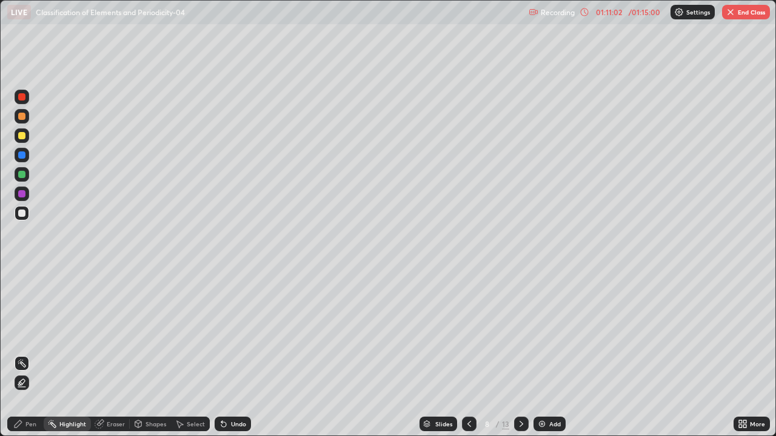
click at [520, 383] on icon at bounding box center [521, 424] width 10 height 10
click at [27, 383] on div "Pen" at bounding box center [30, 424] width 11 height 6
click at [17, 118] on div at bounding box center [22, 116] width 15 height 15
click at [24, 212] on div at bounding box center [21, 213] width 7 height 7
click at [228, 383] on div "Undo" at bounding box center [233, 424] width 36 height 15
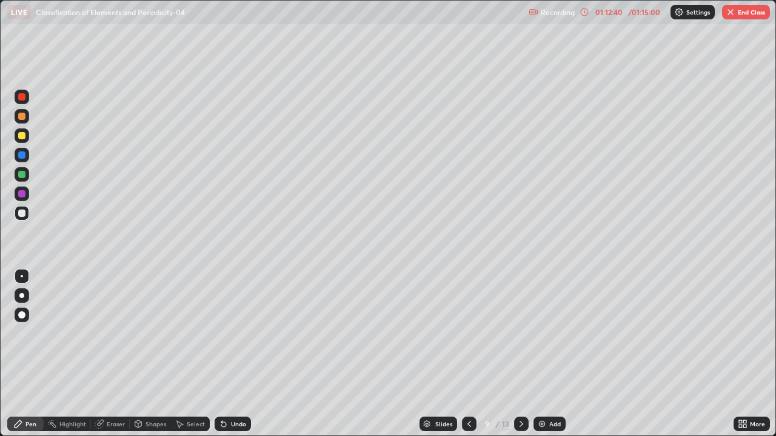
click at [20, 113] on div at bounding box center [21, 116] width 7 height 7
click at [19, 212] on div at bounding box center [21, 213] width 7 height 7
click at [23, 173] on div at bounding box center [21, 174] width 7 height 7
click at [22, 213] on div at bounding box center [21, 213] width 7 height 7
click at [24, 156] on div at bounding box center [21, 155] width 7 height 7
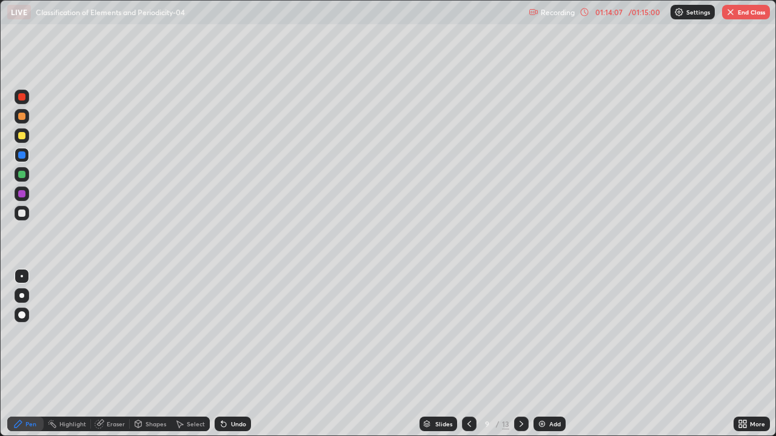
click at [21, 178] on div at bounding box center [21, 174] width 7 height 7
click at [27, 211] on div at bounding box center [22, 213] width 15 height 15
click at [24, 136] on div at bounding box center [21, 135] width 7 height 7
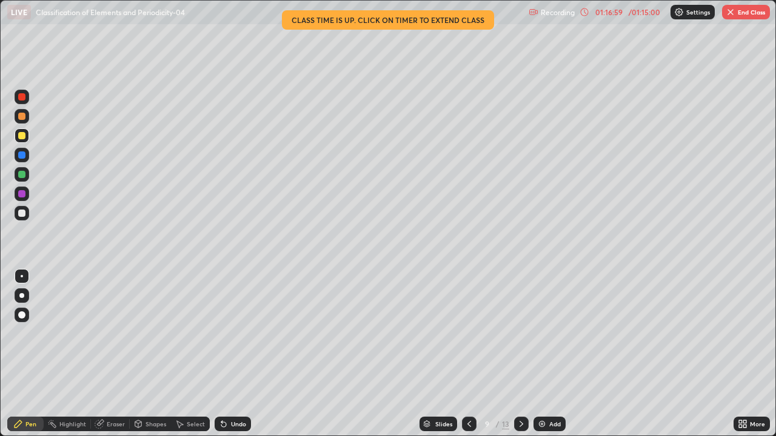
click at [739, 17] on button "End Class" at bounding box center [746, 12] width 48 height 15
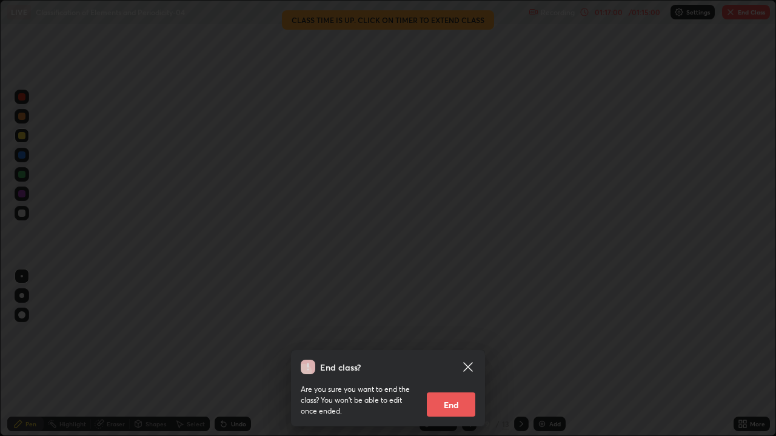
click at [463, 383] on button "End" at bounding box center [451, 405] width 48 height 24
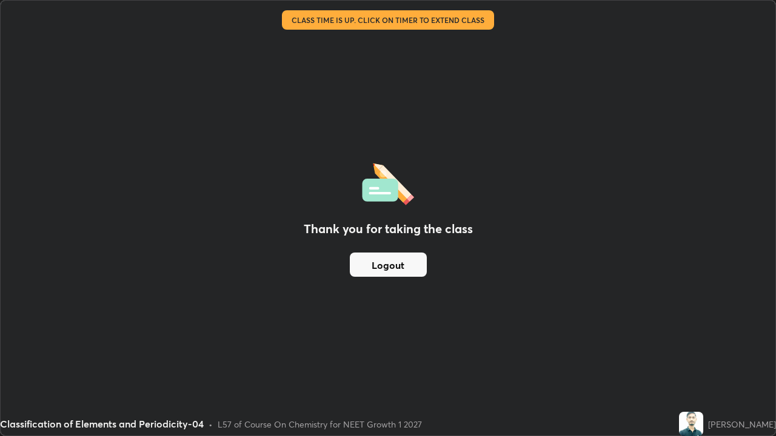
click at [412, 265] on button "Logout" at bounding box center [388, 265] width 77 height 24
